Goal: Information Seeking & Learning: Learn about a topic

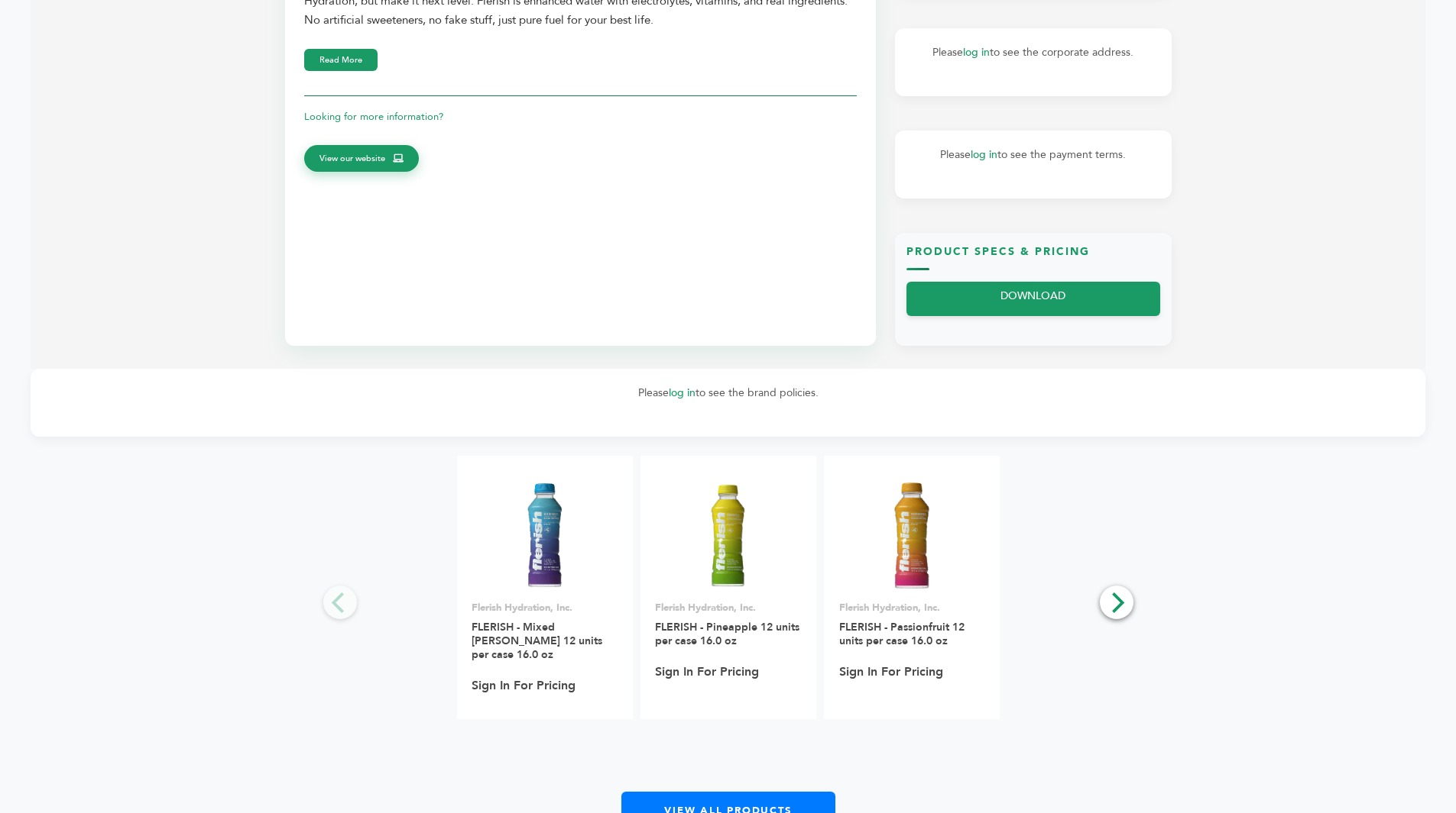
scroll to position [993, 0]
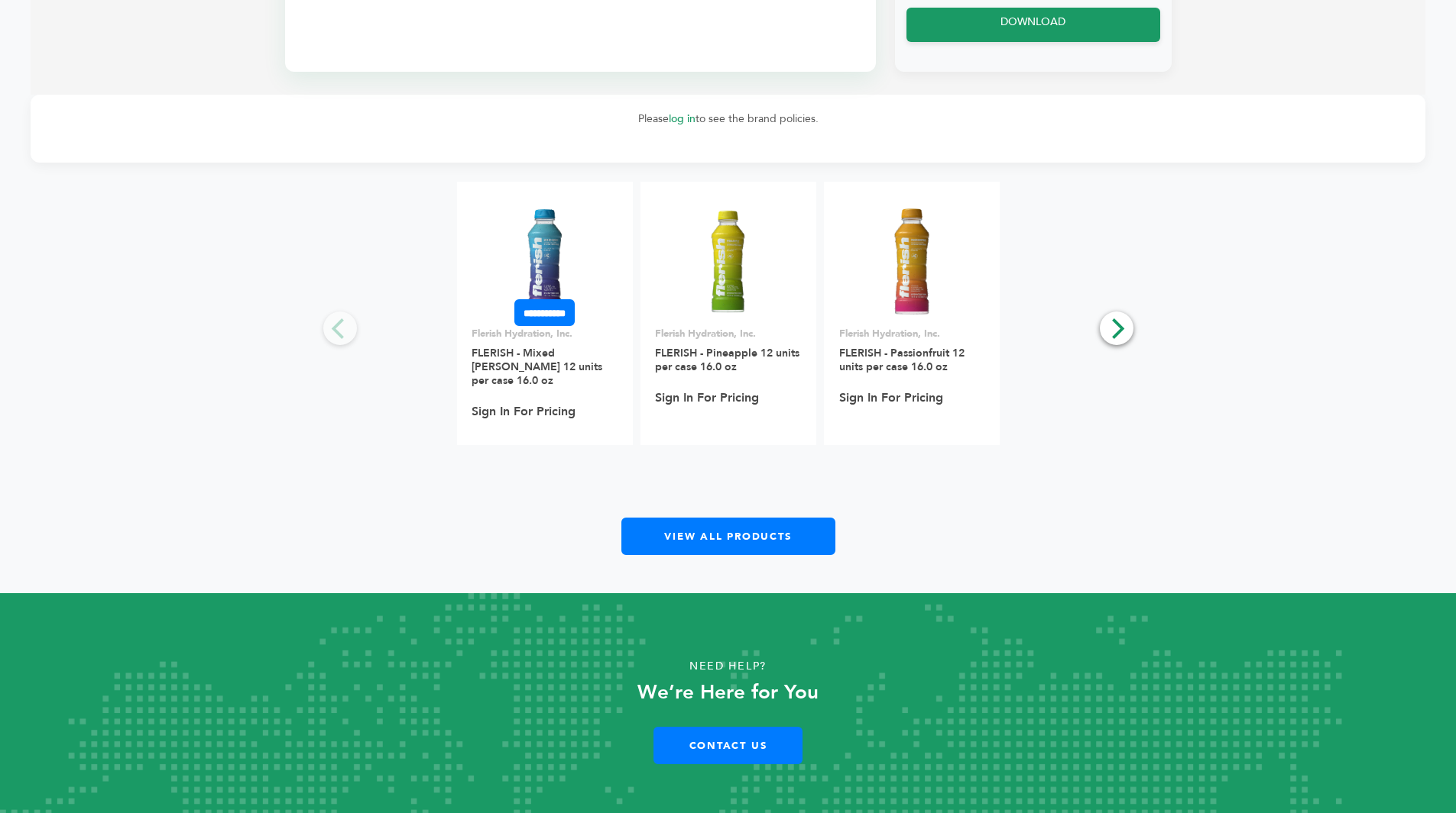
click at [544, 260] on img at bounding box center [544, 262] width 111 height 111
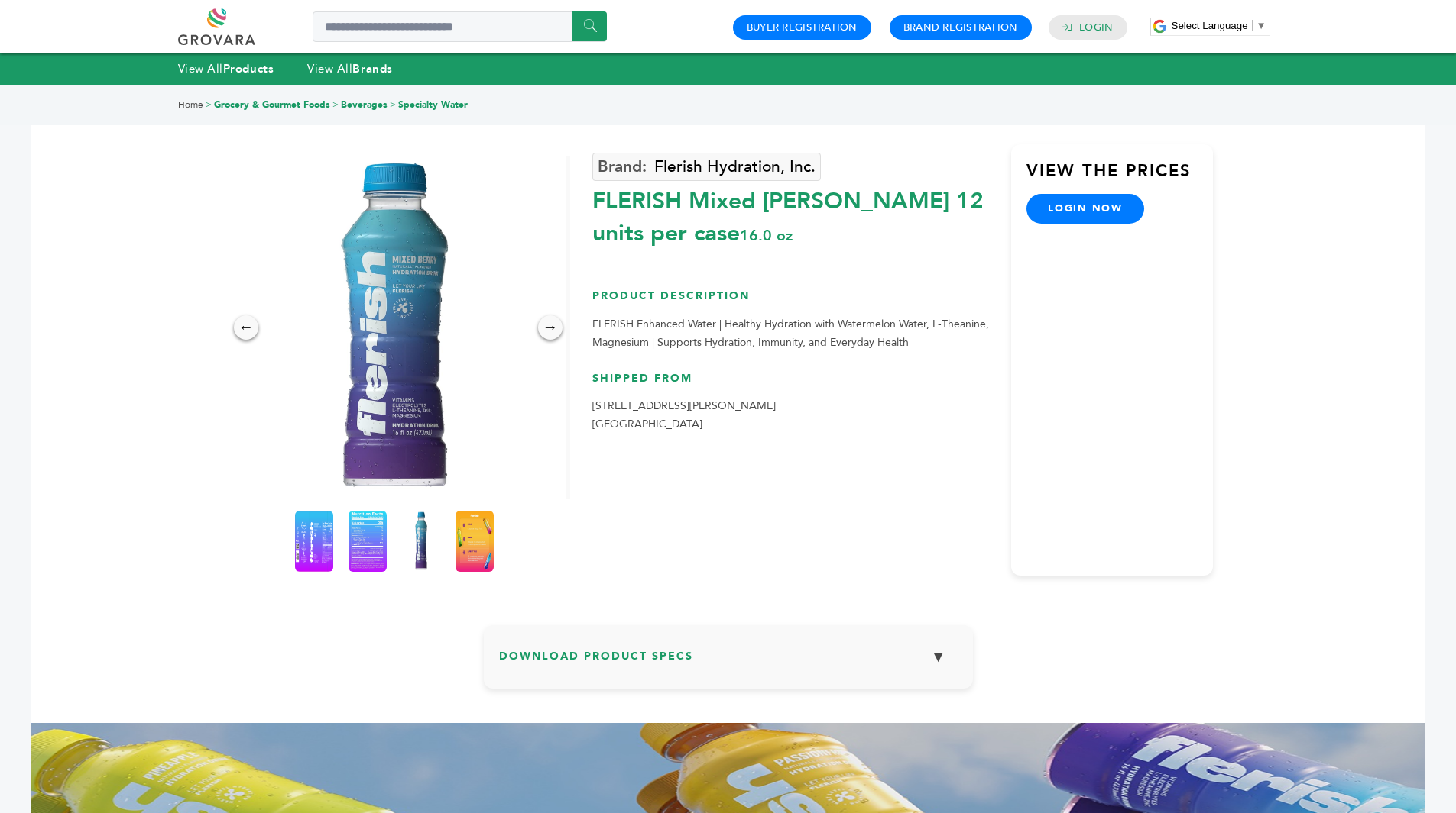
click at [363, 536] on img at bounding box center [367, 541] width 38 height 61
